Goal: Task Accomplishment & Management: Use online tool/utility

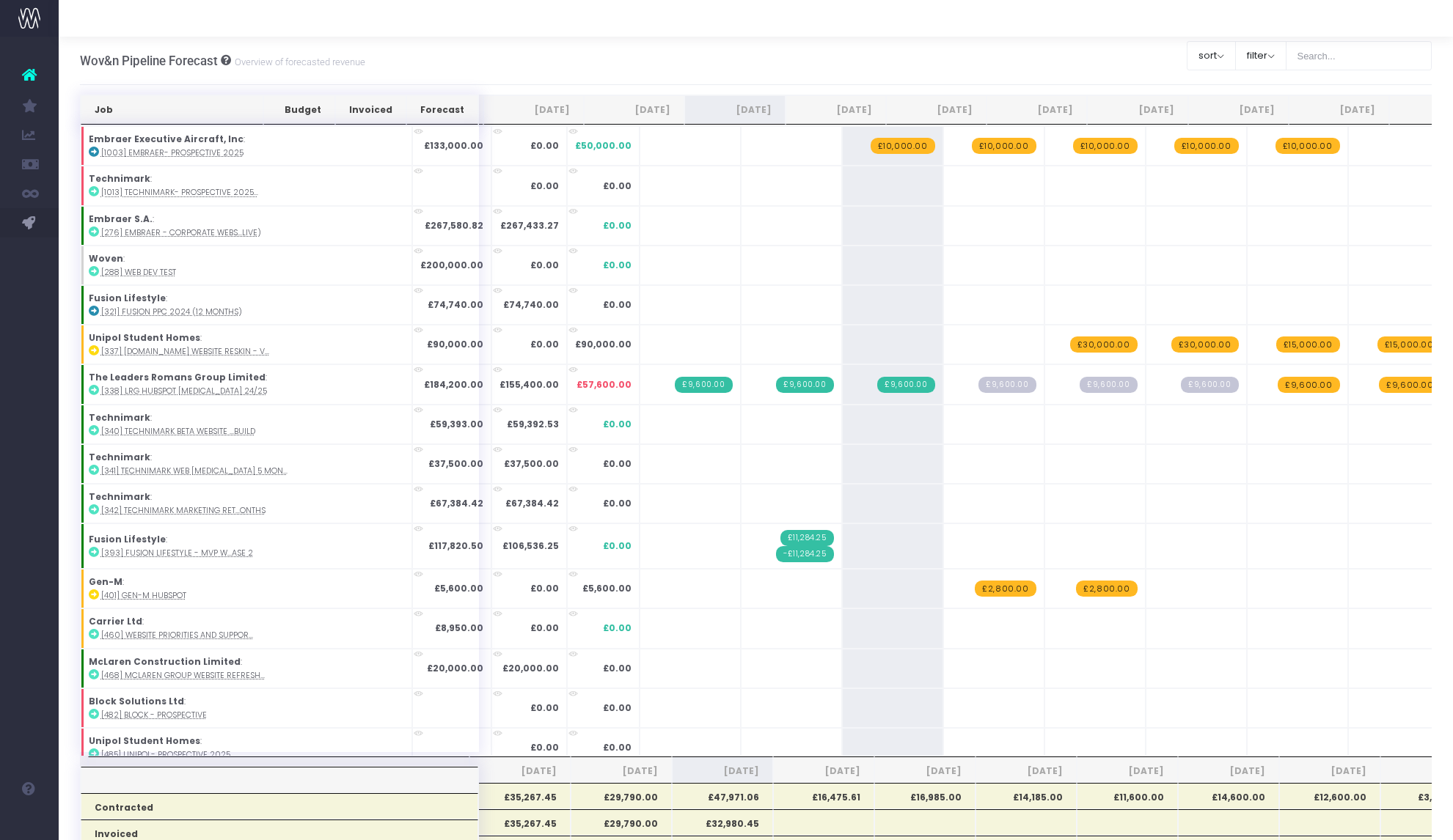
scroll to position [0, 10]
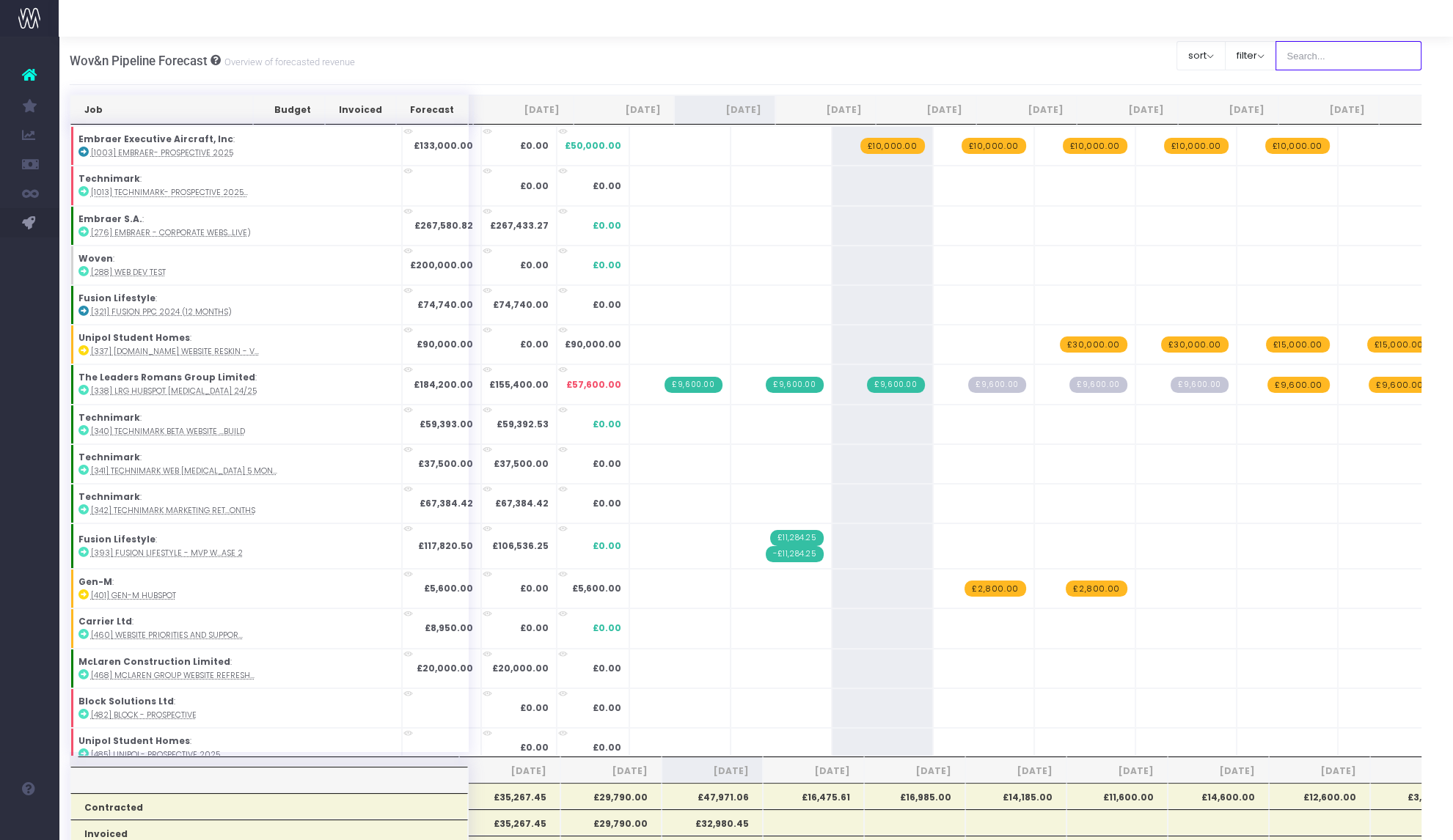
click at [1319, 61] on input "text" at bounding box center [1349, 56] width 147 height 30
type input "[PERSON_NAME]"
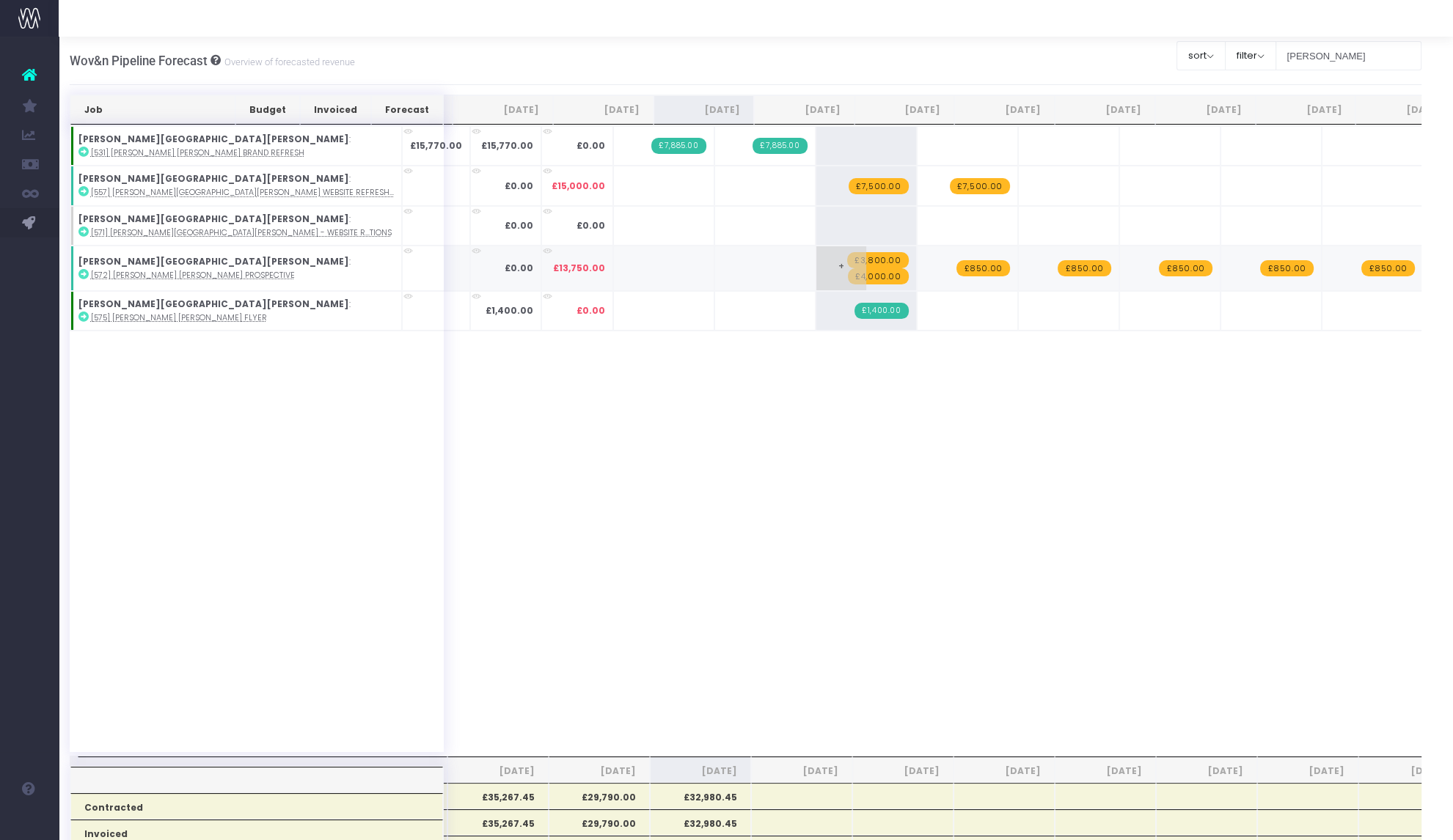
click at [847, 258] on span "£3,800.00" at bounding box center [878, 260] width 61 height 16
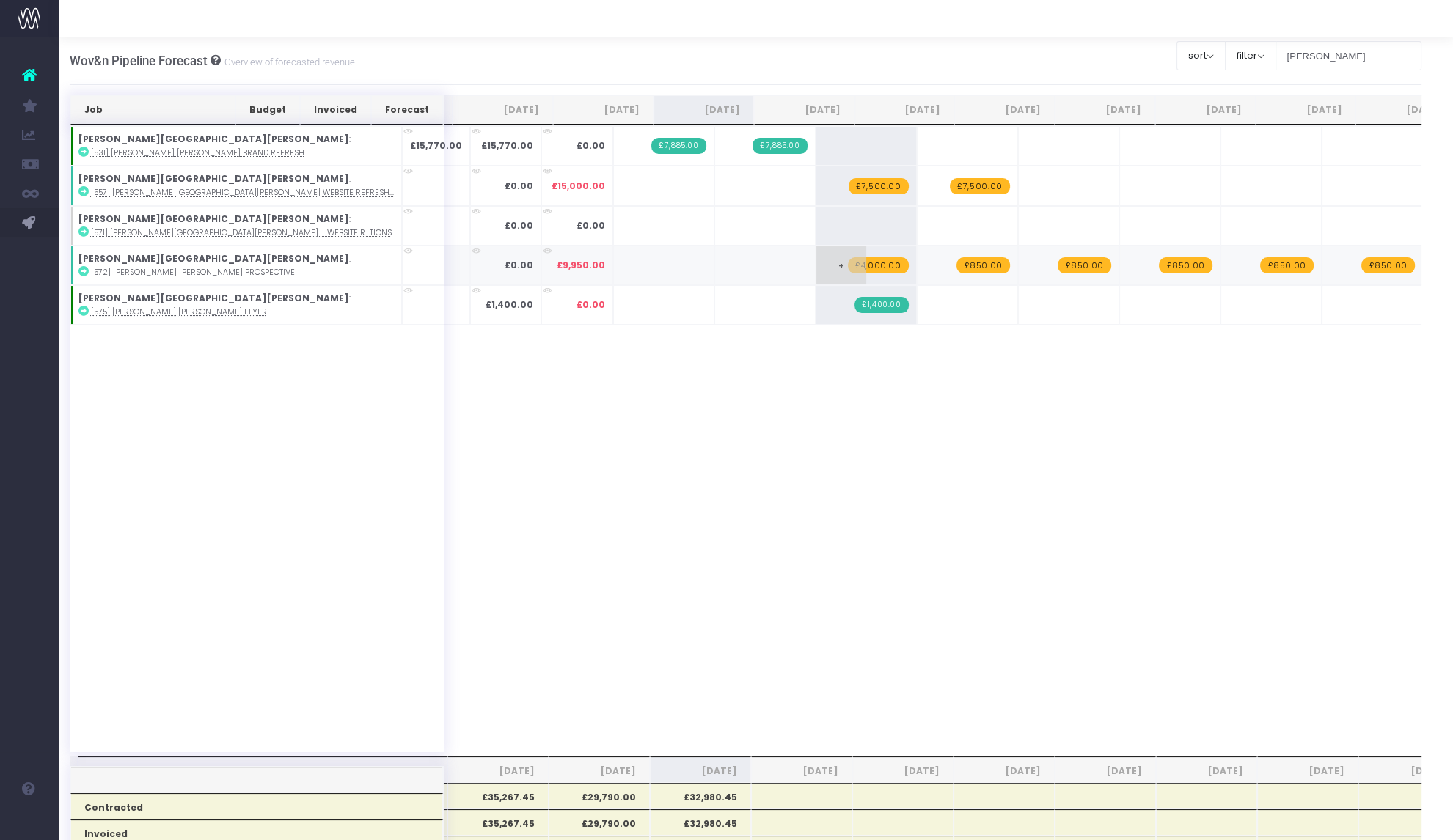
click at [848, 261] on span "£4,000.00" at bounding box center [878, 266] width 60 height 16
type input "4500"
click at [917, 273] on span "+" at bounding box center [942, 266] width 50 height 38
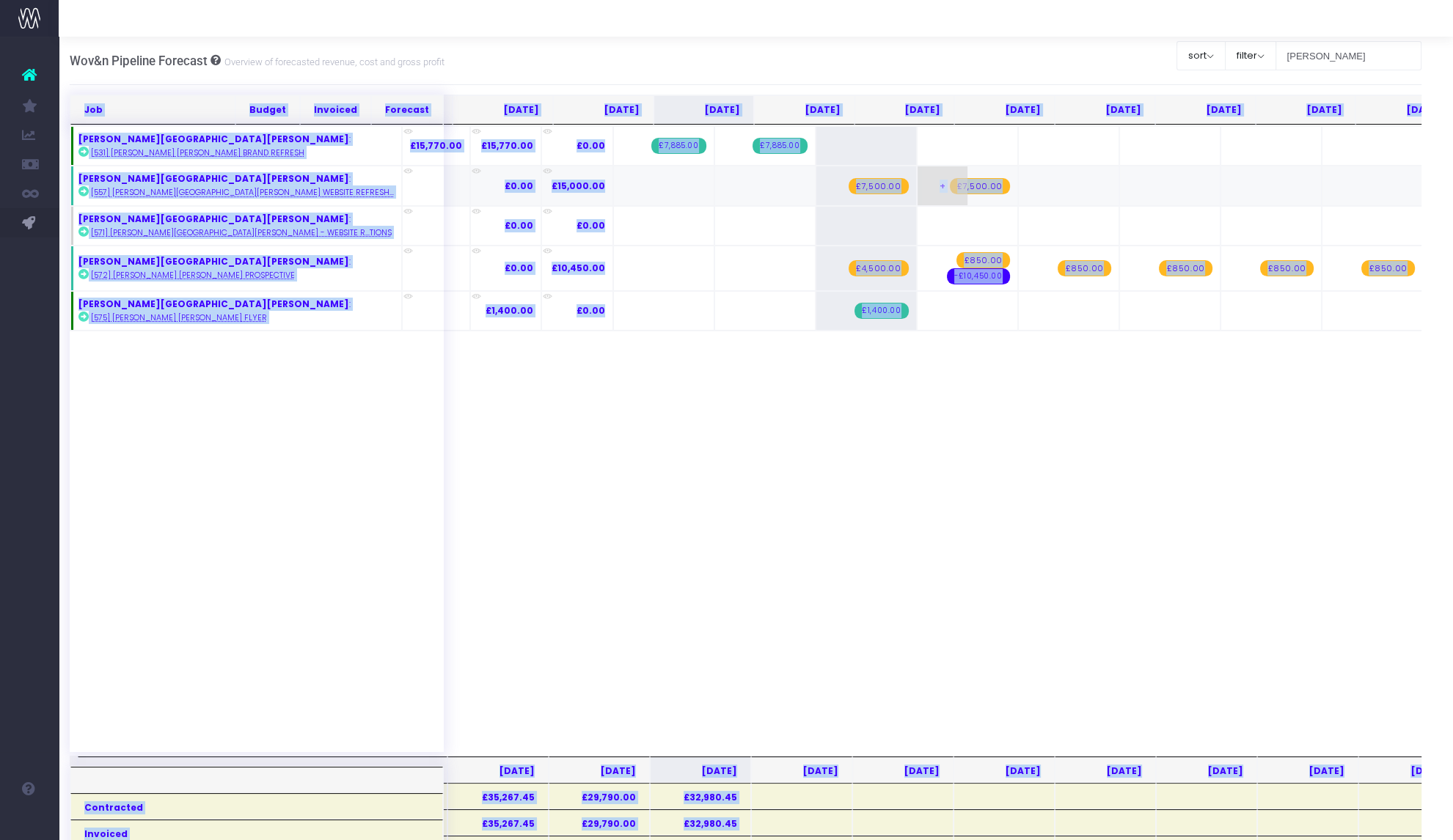
click at [950, 185] on span "£7,500.00" at bounding box center [979, 186] width 59 height 16
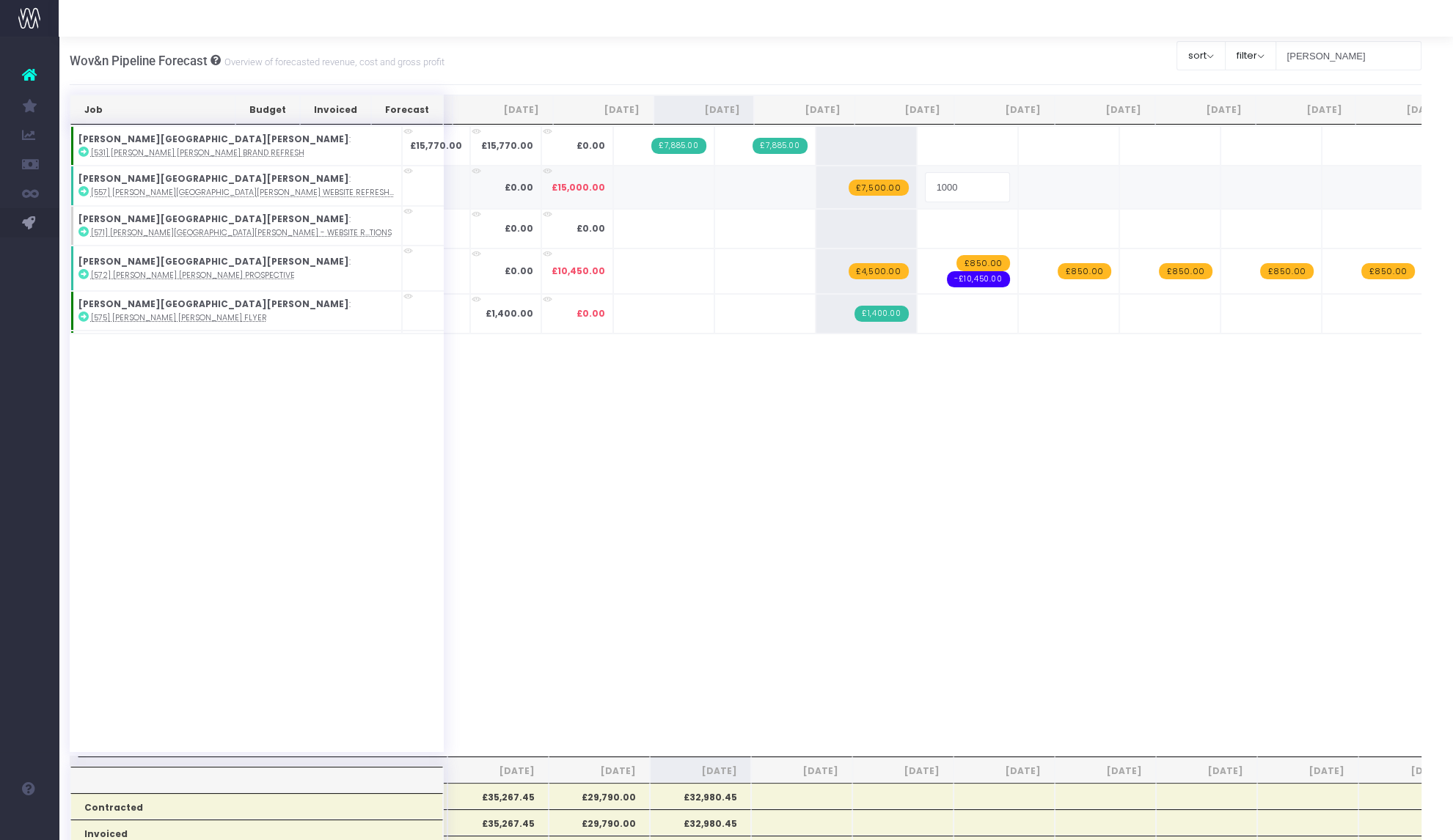
type input "10000"
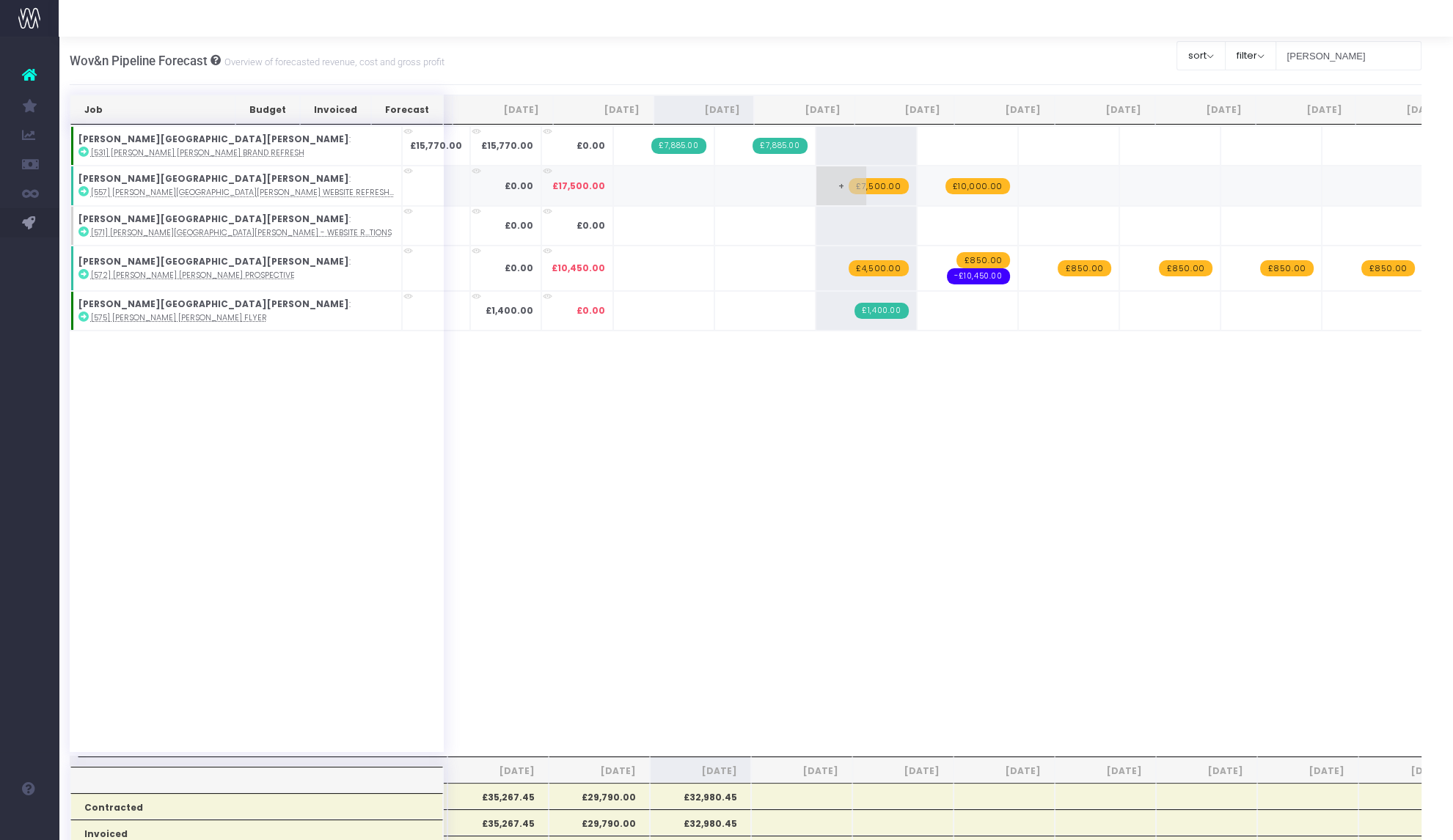
click at [848, 182] on span "£7,500.00" at bounding box center [878, 186] width 59 height 16
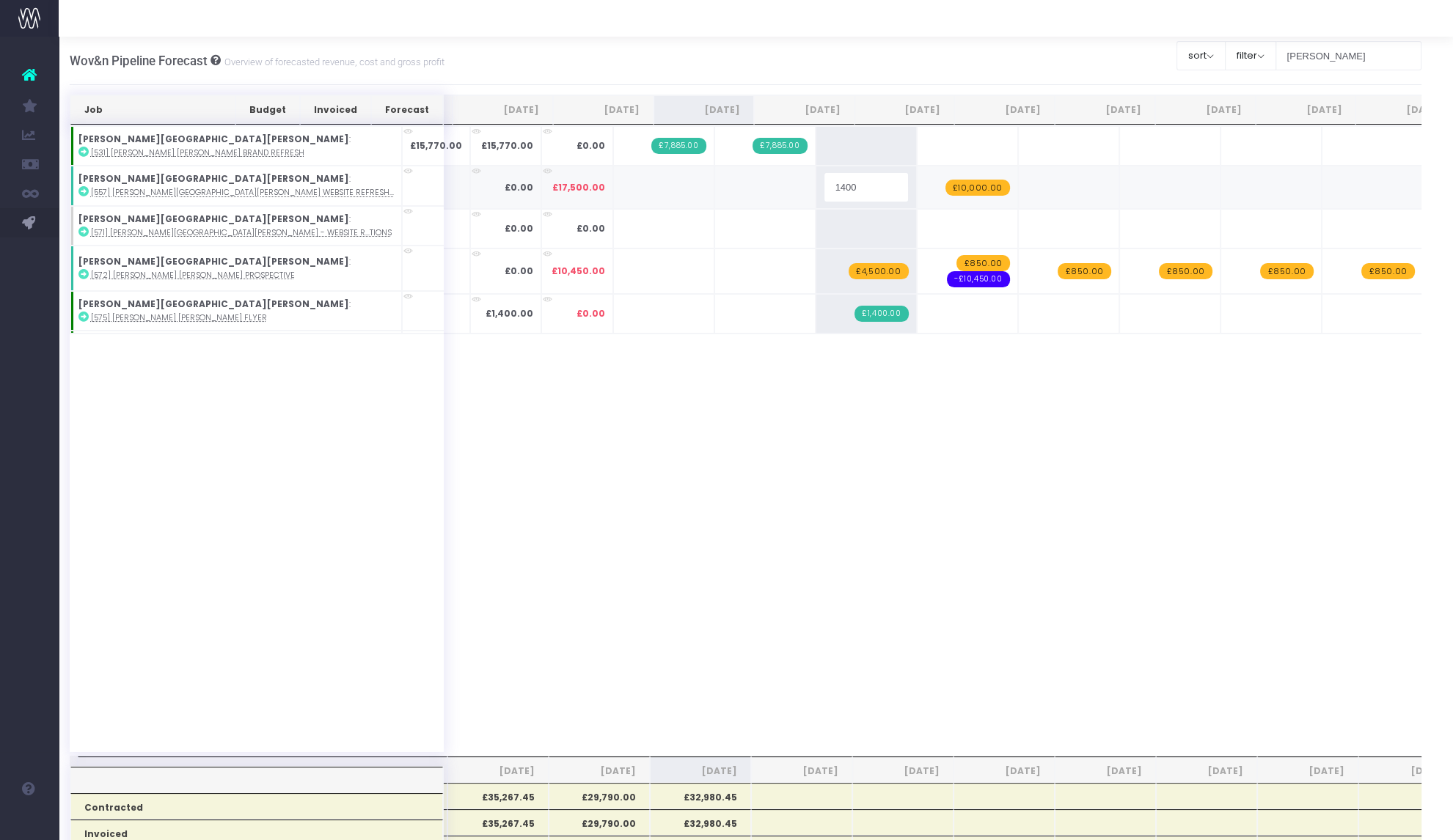
type input "14000"
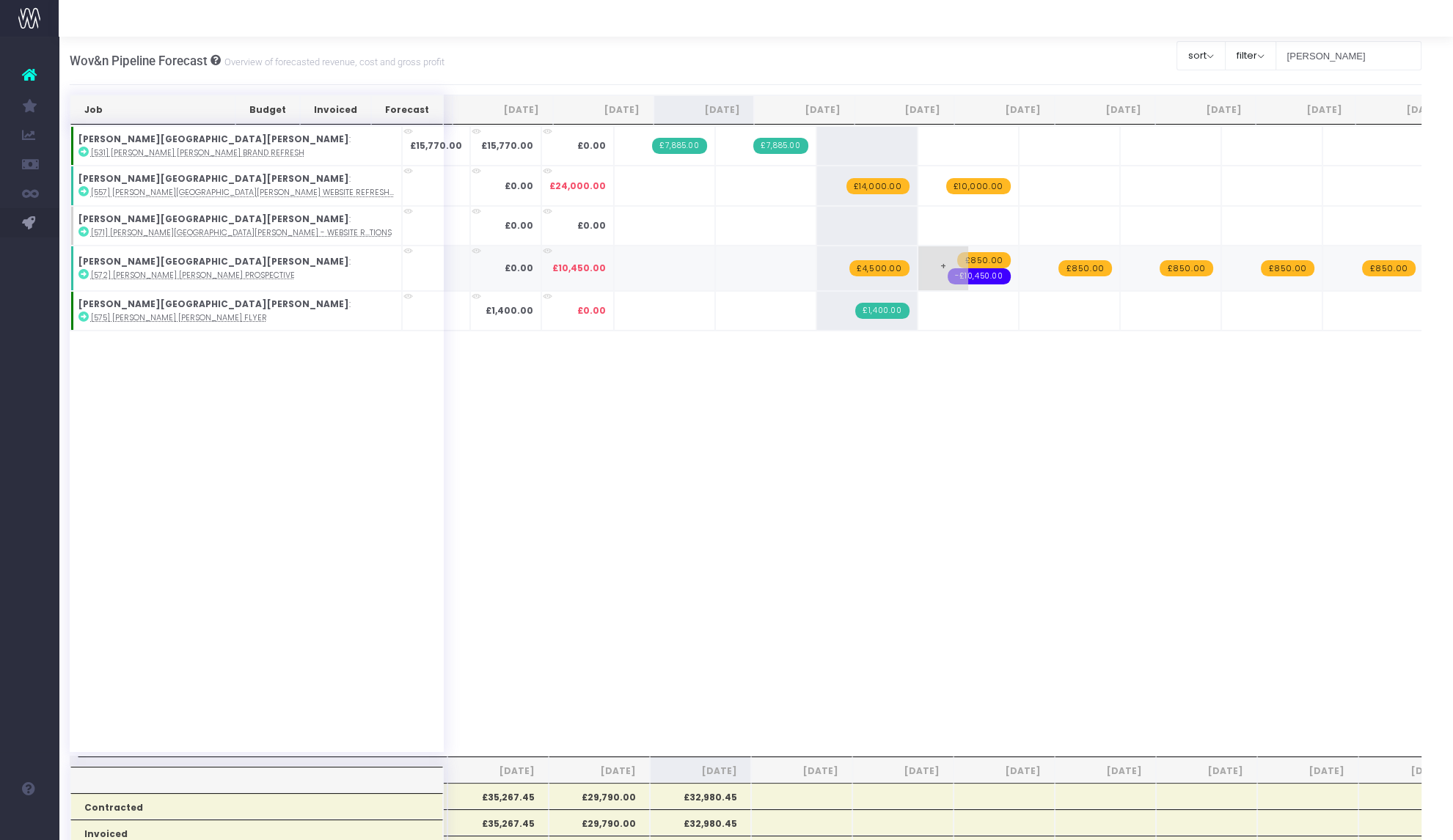
click at [947, 276] on span "-£10,450.00" at bounding box center [979, 276] width 63 height 16
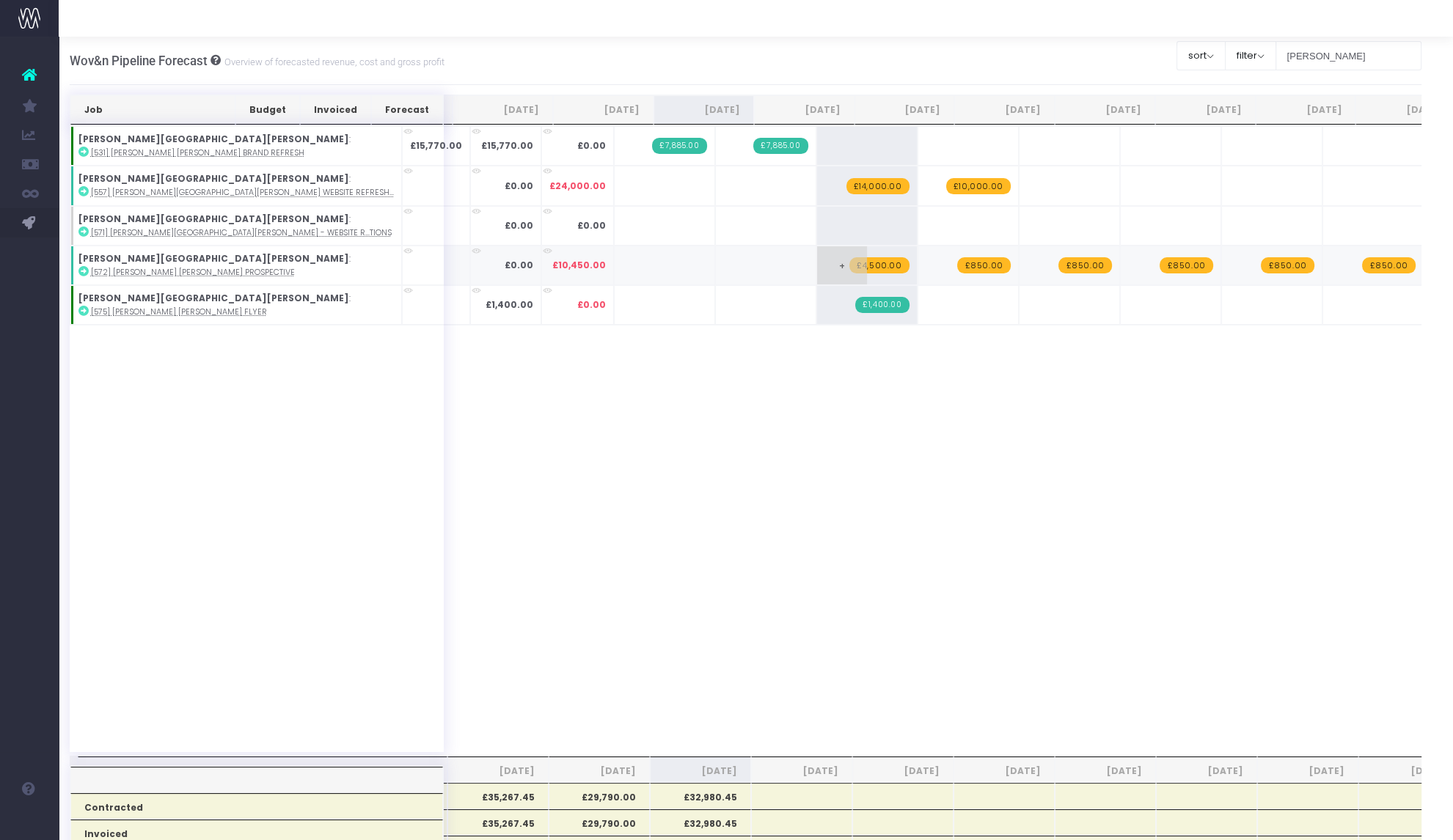
click at [817, 265] on span "+" at bounding box center [841, 266] width 50 height 38
click at [808, 395] on div "Job Budget Invoiced Forecast [DATE] [DATE] [DATE] Sep [DATE] Nov [DATE] Jan [DA…" at bounding box center [745, 440] width 1352 height 631
click at [918, 276] on span "+" at bounding box center [943, 266] width 50 height 38
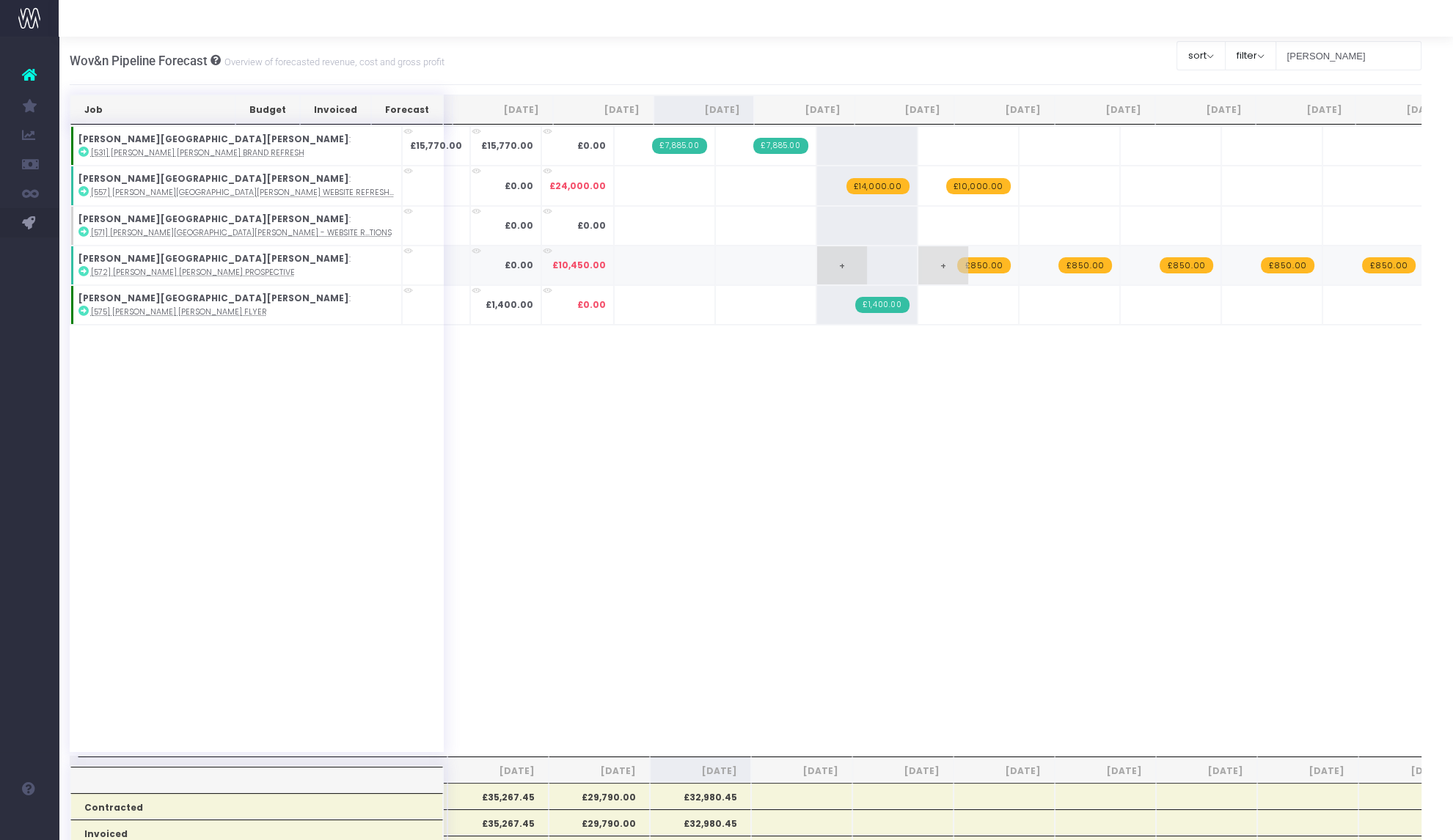
click at [918, 276] on span "+" at bounding box center [943, 266] width 50 height 38
type input "3800"
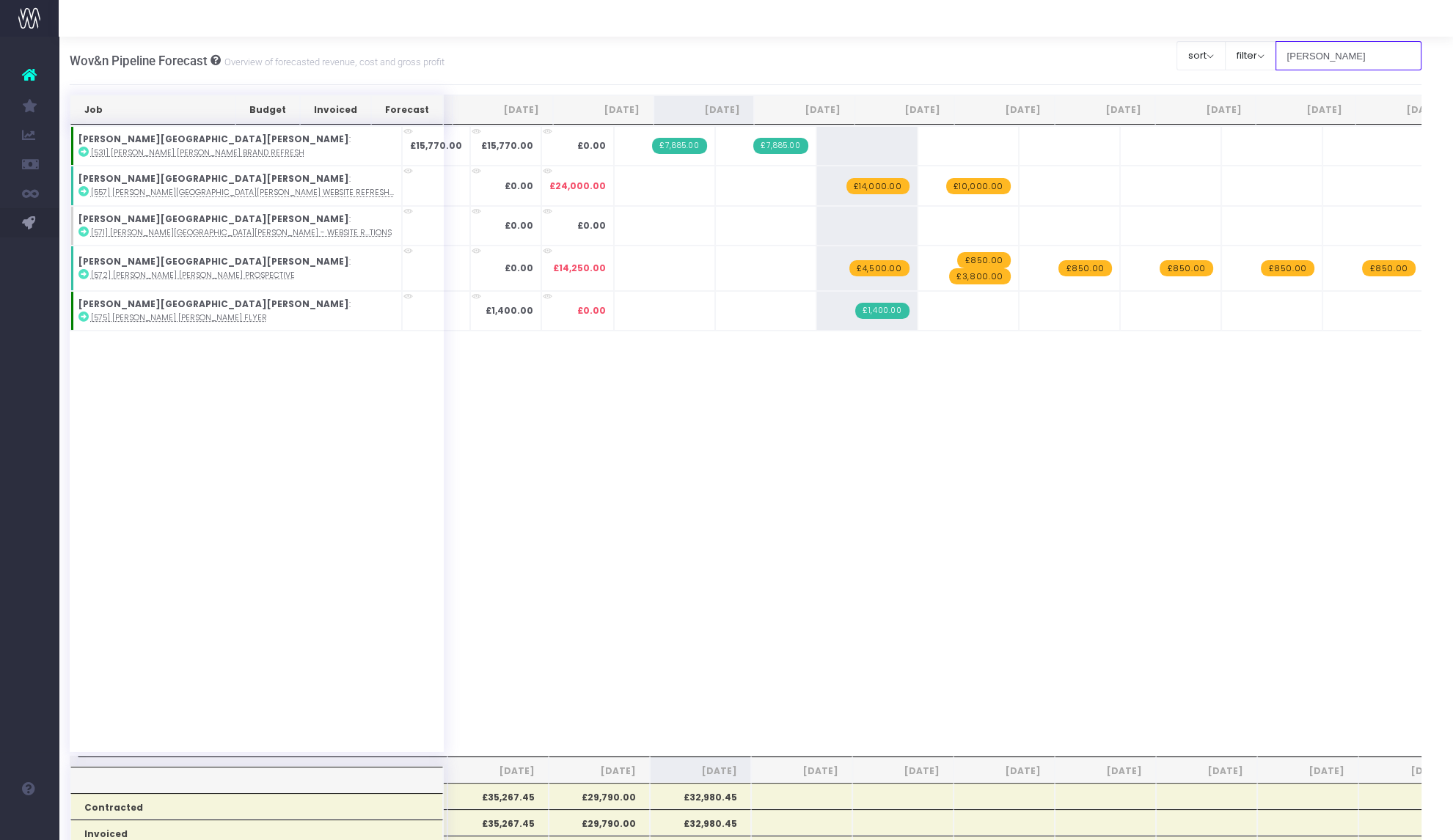
click at [1313, 57] on input "[PERSON_NAME]" at bounding box center [1349, 56] width 147 height 30
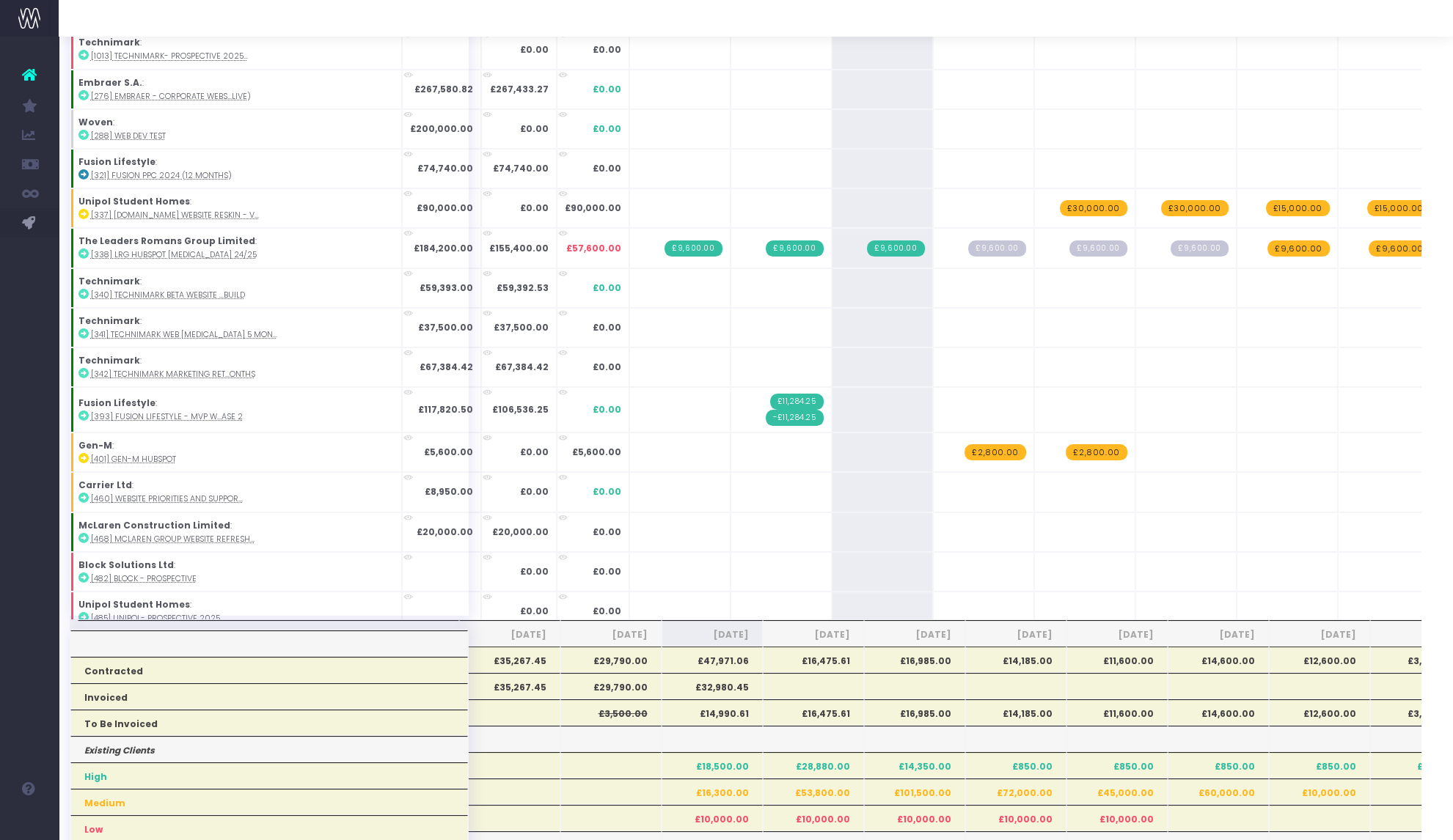
scroll to position [136, 10]
